Goal: Information Seeking & Learning: Learn about a topic

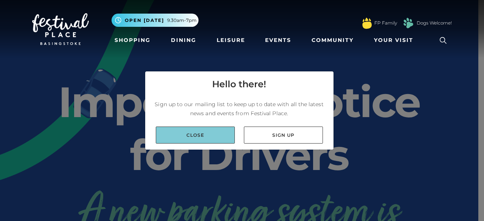
click at [208, 130] on link "Close" at bounding box center [195, 135] width 79 height 17
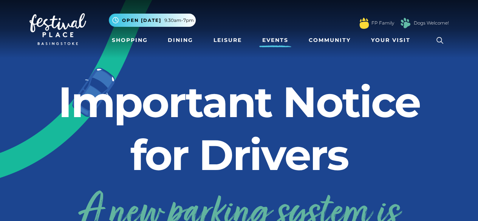
click at [284, 40] on link "Events" at bounding box center [275, 40] width 32 height 14
